Goal: Use online tool/utility: Utilize a website feature to perform a specific function

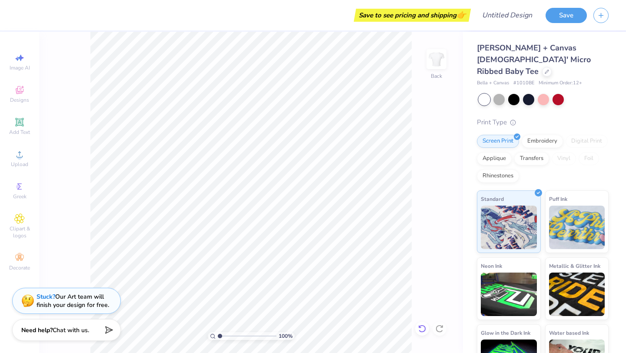
click at [421, 327] on icon at bounding box center [422, 328] width 9 height 9
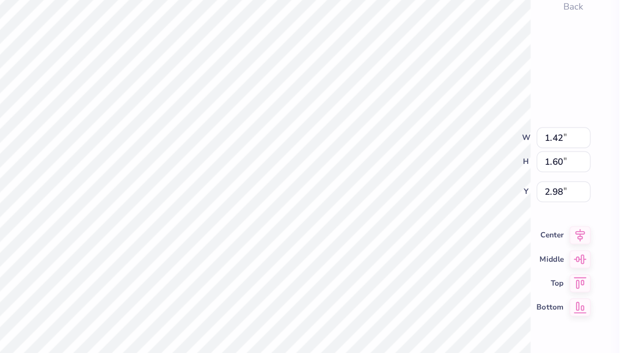
type input "3.75"
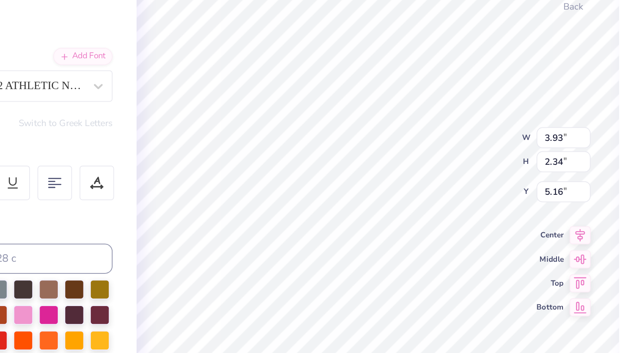
type input "4.99"
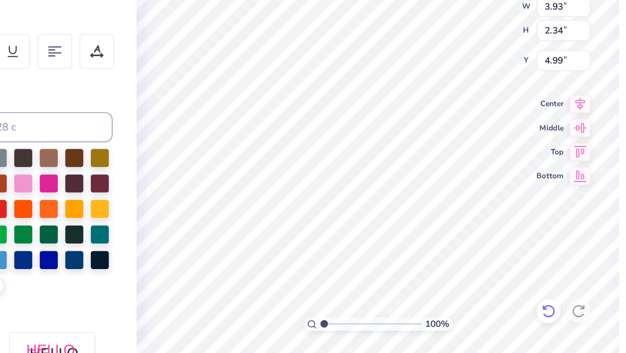
type textarea "KT"
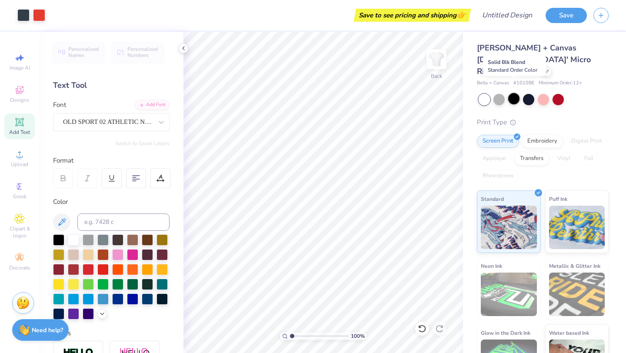
click at [514, 93] on div at bounding box center [513, 98] width 11 height 11
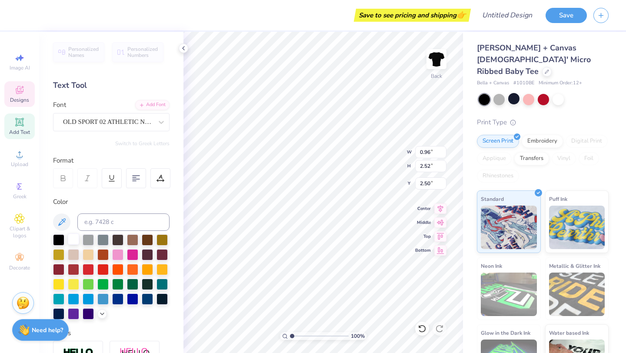
click at [74, 239] on div at bounding box center [73, 238] width 11 height 11
type input "0.95"
type input "2.51"
type input "2.80"
type input "4.21"
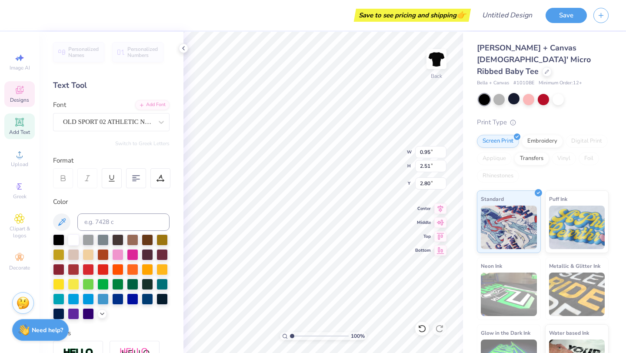
type input "2.32"
type input "5.31"
click at [74, 239] on div at bounding box center [73, 238] width 11 height 11
type input "2.49"
type input "5.45"
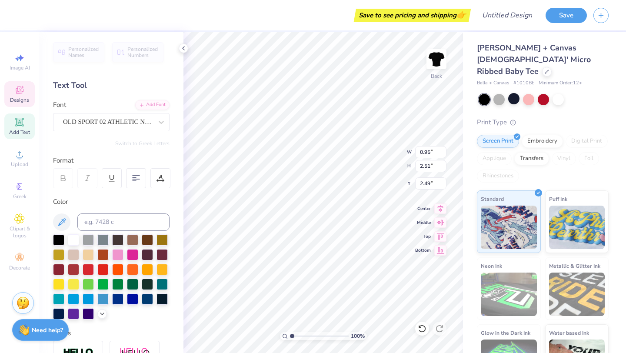
type input "2.30"
type input "2.73"
type input "2.49"
type input "2.31"
